Goal: Transaction & Acquisition: Purchase product/service

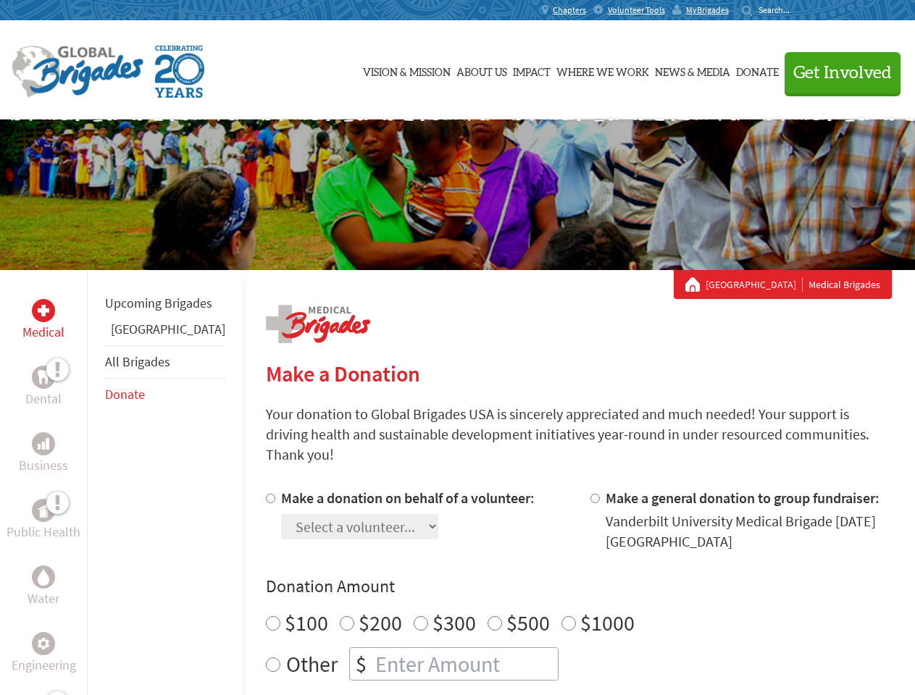
click at [800, 10] on div "Search for:" at bounding box center [771, 10] width 58 height 12
click at [836, 72] on span "Get Involved" at bounding box center [842, 72] width 99 height 17
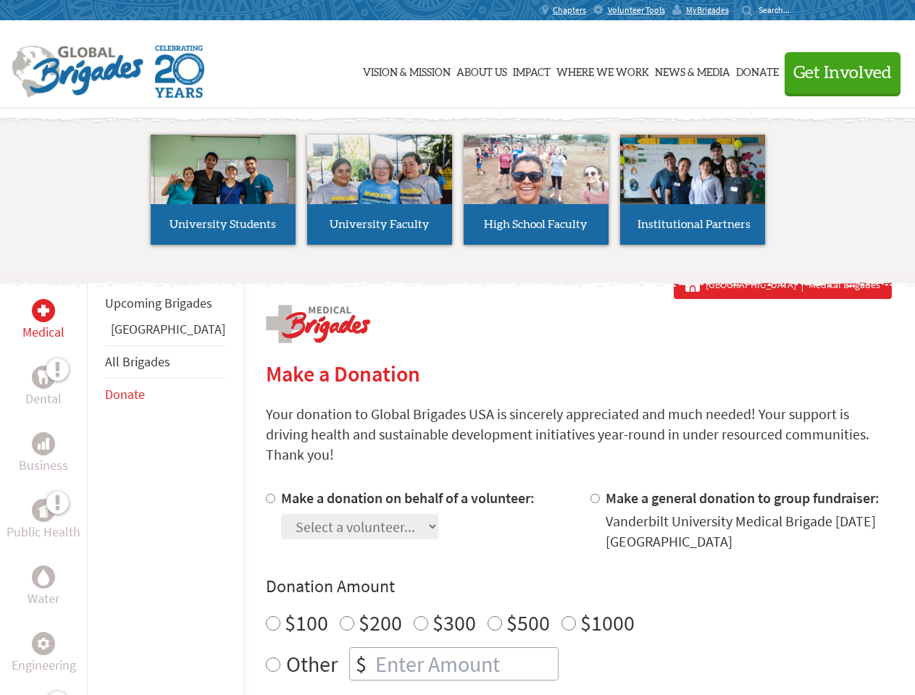
click at [458, 195] on li "High School Faculty" at bounding box center [536, 189] width 156 height 133
click at [96, 482] on div "Upcoming Brigades Guatemala All Brigades Donate" at bounding box center [165, 617] width 156 height 695
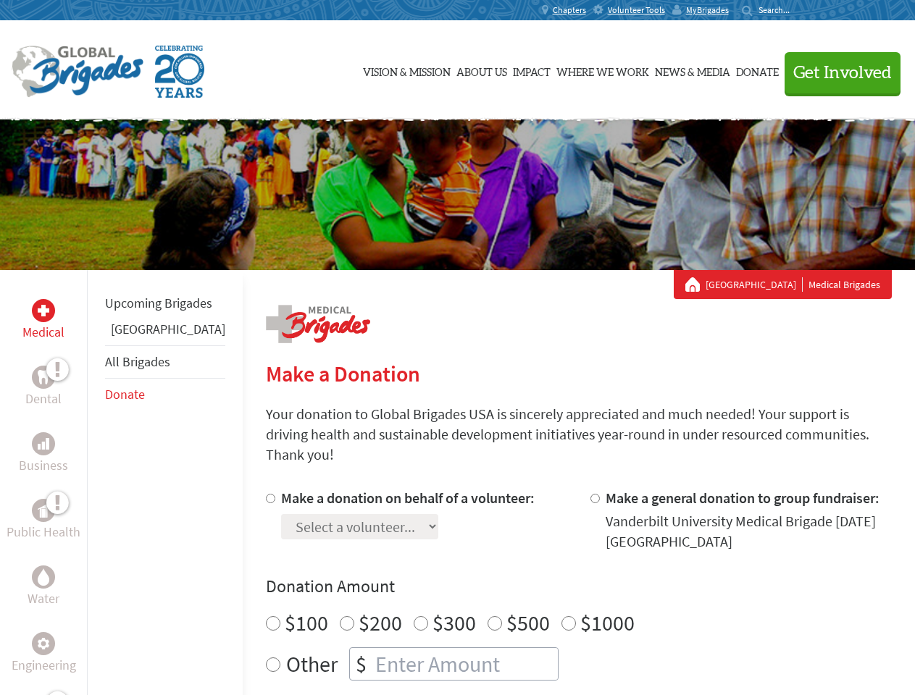
click at [553, 582] on div "Donation Amount $100 $200 $300 $500 $1000 Other $" at bounding box center [579, 628] width 626 height 106
click at [266, 494] on input "Make a donation on behalf of a volunteer:" at bounding box center [270, 498] width 9 height 9
radio input "true"
click at [590, 494] on input "Make a general donation to group fundraiser:" at bounding box center [594, 498] width 9 height 9
radio input "true"
